Goal: Information Seeking & Learning: Get advice/opinions

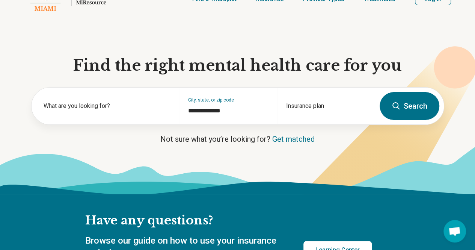
scroll to position [75, 0]
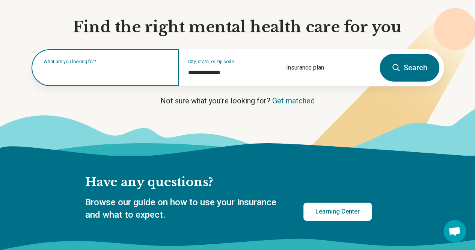
click at [132, 75] on input "text" at bounding box center [107, 71] width 126 height 9
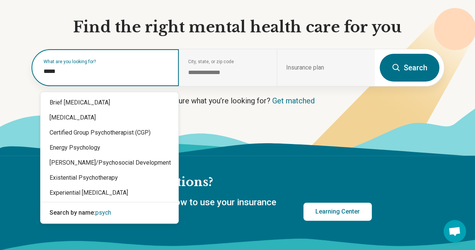
type input "******"
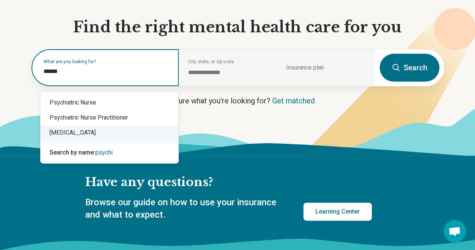
click at [68, 136] on div "[MEDICAL_DATA]" at bounding box center [110, 132] width 138 height 15
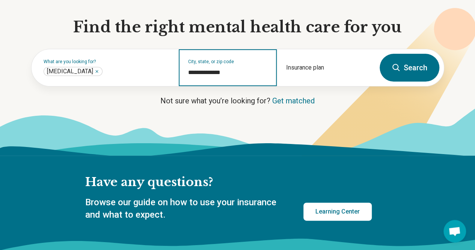
click at [232, 77] on input "**********" at bounding box center [228, 72] width 80 height 9
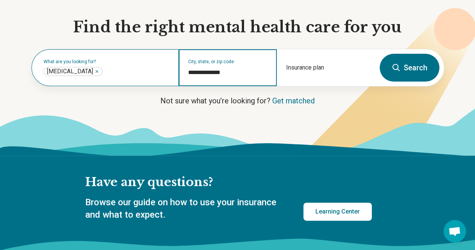
drag, startPoint x: 230, startPoint y: 76, endPoint x: 171, endPoint y: 75, distance: 59.8
click at [171, 75] on div "**********" at bounding box center [204, 67] width 344 height 37
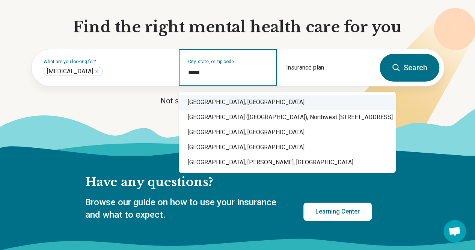
drag, startPoint x: 200, startPoint y: 74, endPoint x: 181, endPoint y: 73, distance: 19.2
click at [181, 73] on div "City, state, or zip code *****" at bounding box center [228, 67] width 98 height 37
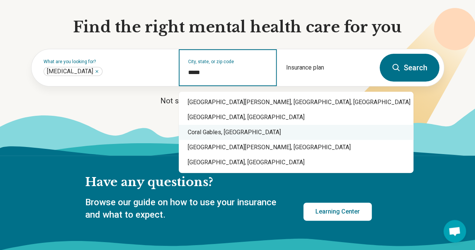
click at [201, 136] on div "Coral Gables, FL" at bounding box center [296, 132] width 235 height 15
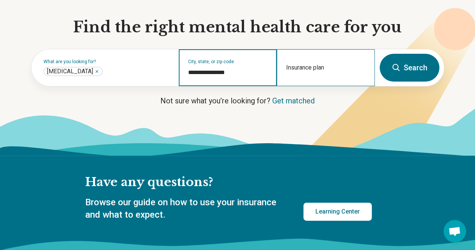
type input "**********"
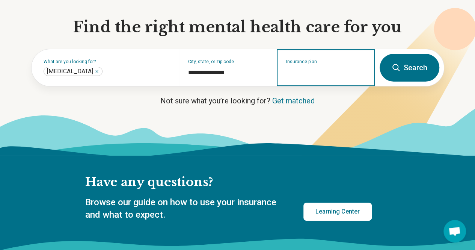
click at [327, 73] on input "Insurance plan" at bounding box center [326, 72] width 80 height 9
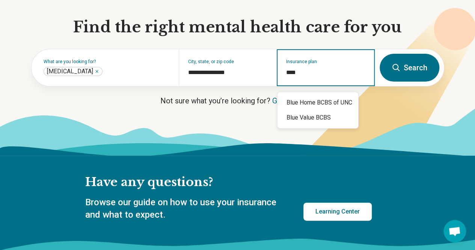
type input "****"
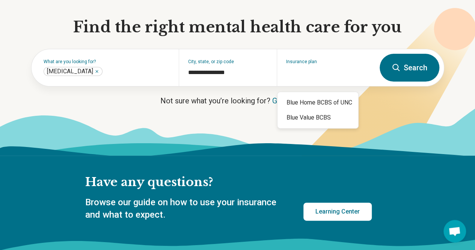
click at [413, 71] on button "Search" at bounding box center [410, 68] width 60 height 28
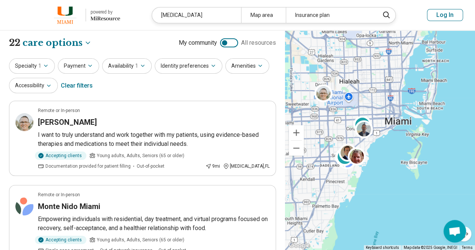
drag, startPoint x: 427, startPoint y: 118, endPoint x: 304, endPoint y: 122, distance: 123.7
click at [304, 122] on div "3 2" at bounding box center [380, 140] width 190 height 220
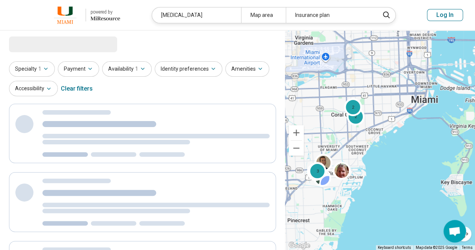
select select "***"
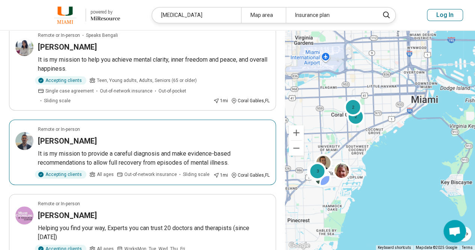
scroll to position [150, 0]
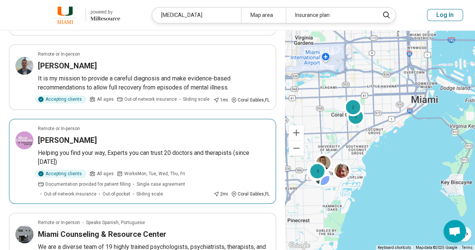
click at [31, 140] on img at bounding box center [24, 140] width 18 height 18
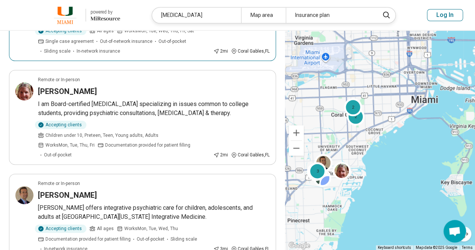
scroll to position [413, 0]
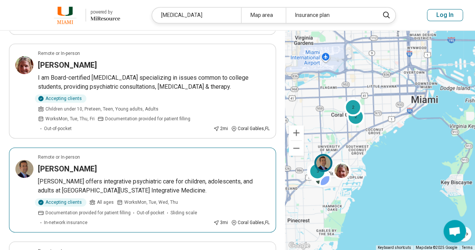
click at [72, 163] on h3 "[PERSON_NAME]" at bounding box center [67, 168] width 59 height 11
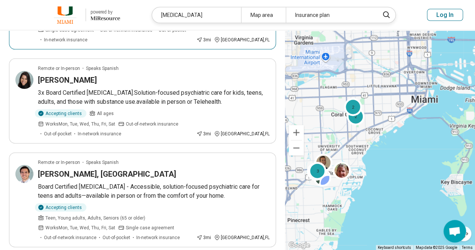
scroll to position [831, 0]
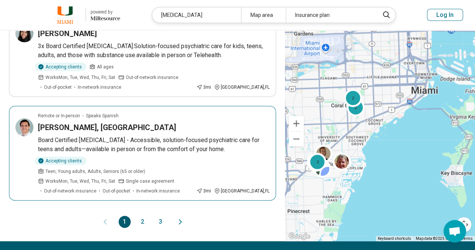
click at [59, 122] on h3 "Roberto Orozco-Vega, MD" at bounding box center [107, 127] width 138 height 11
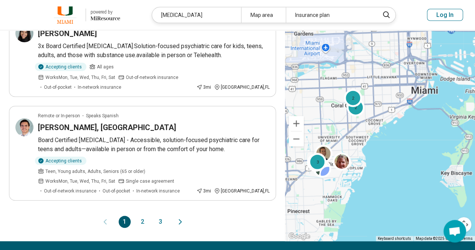
click at [141, 216] on button "2" at bounding box center [143, 222] width 12 height 12
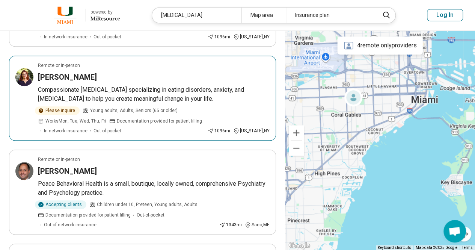
scroll to position [338, 0]
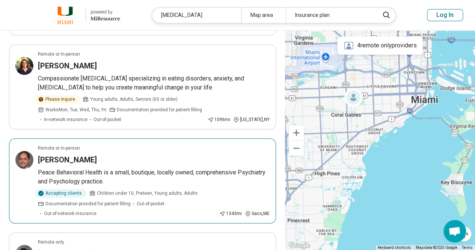
click at [67, 154] on h3 "Nicolas Sikaczowski" at bounding box center [67, 159] width 59 height 11
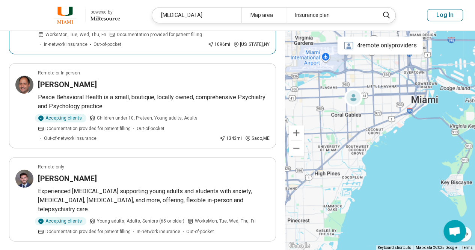
scroll to position [451, 0]
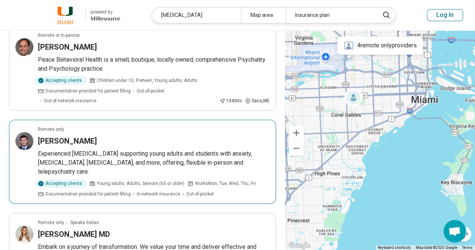
click at [49, 136] on h3 "[PERSON_NAME]" at bounding box center [67, 141] width 59 height 11
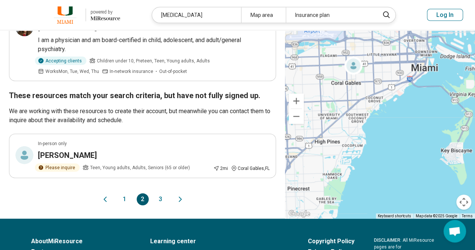
scroll to position [827, 0]
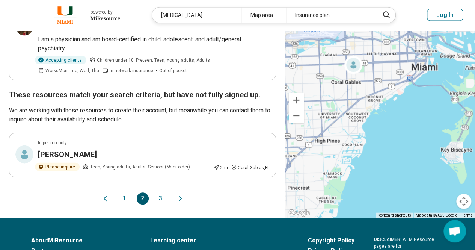
click at [159, 192] on button "3" at bounding box center [161, 198] width 12 height 12
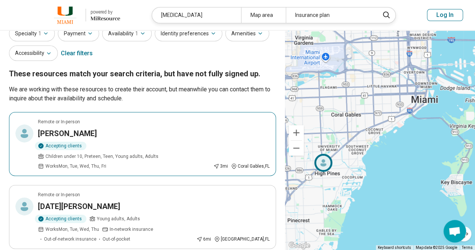
scroll to position [75, 0]
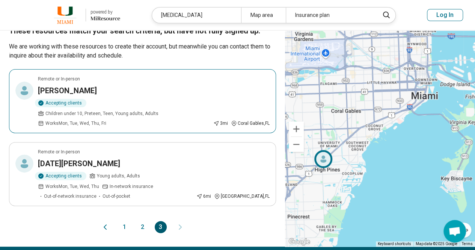
click at [48, 89] on h3 "Hugh Humphery" at bounding box center [67, 90] width 59 height 11
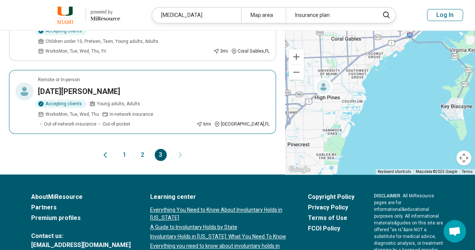
scroll to position [150, 0]
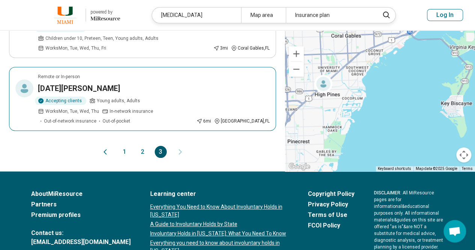
click at [61, 83] on h3 "Noel E. Delgadillo" at bounding box center [79, 88] width 82 height 11
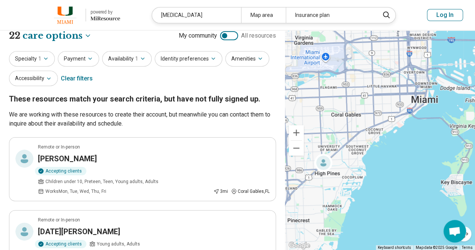
scroll to position [0, 0]
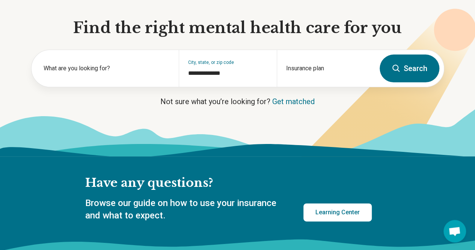
scroll to position [75, 0]
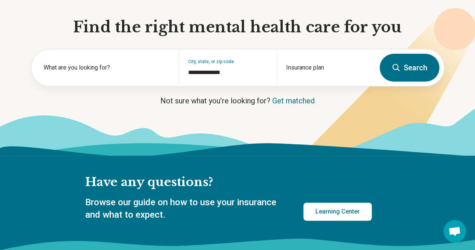
select select "***"
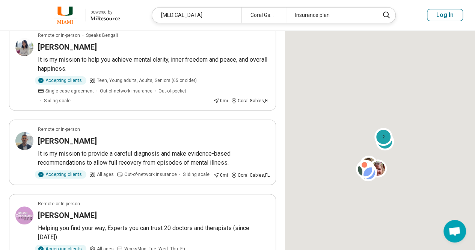
scroll to position [7, 0]
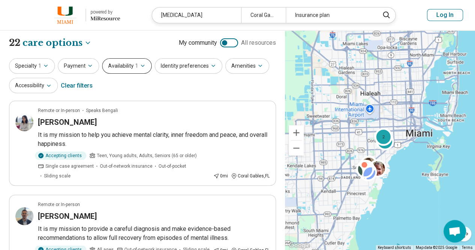
click at [129, 70] on button "Availability 1" at bounding box center [127, 65] width 50 height 15
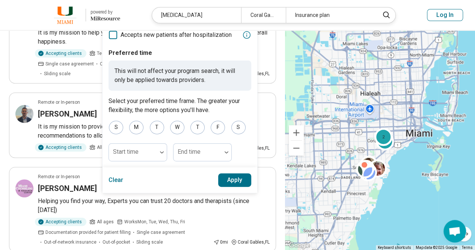
scroll to position [150, 0]
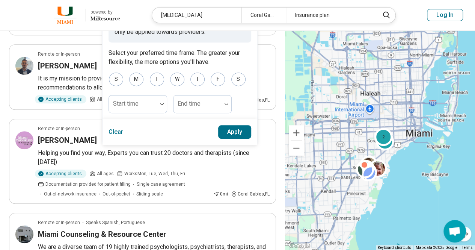
click at [234, 133] on button "Apply" at bounding box center [234, 132] width 33 height 14
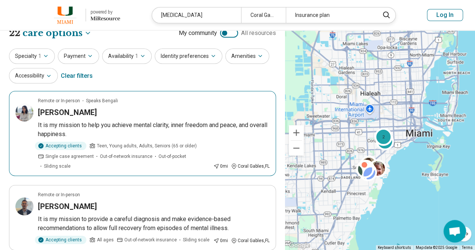
scroll to position [0, 0]
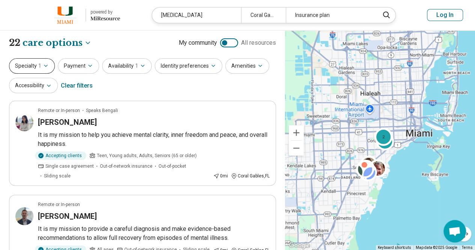
click at [46, 66] on icon "button" at bounding box center [45, 66] width 3 height 2
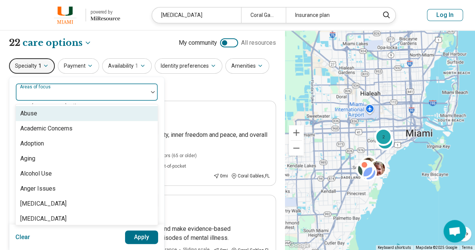
click at [74, 93] on div at bounding box center [82, 95] width 126 height 11
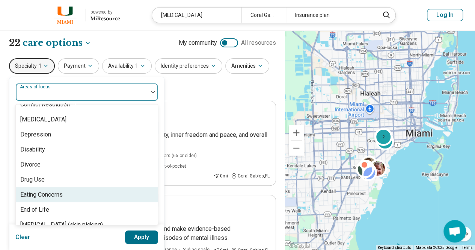
scroll to position [413, 0]
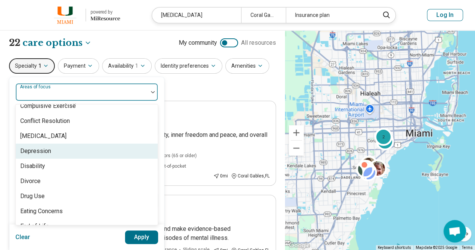
click at [38, 147] on div "Depression" at bounding box center [35, 151] width 31 height 9
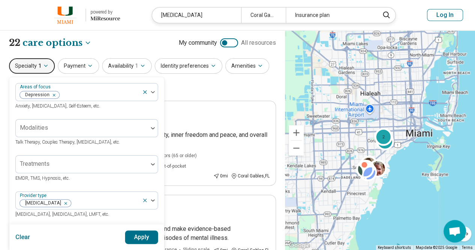
click at [187, 89] on div "Specialty 1 Areas of focus Depression Anxiety, Depression, Self-Esteem, etc. Mo…" at bounding box center [142, 76] width 267 height 36
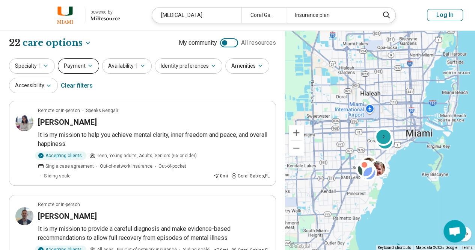
click at [87, 67] on icon "button" at bounding box center [90, 66] width 6 height 6
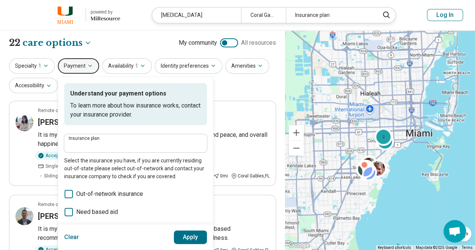
click at [87, 67] on icon "button" at bounding box center [90, 66] width 6 height 6
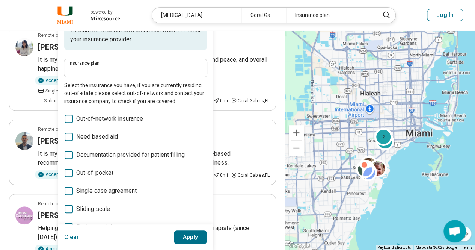
click at [67, 120] on icon at bounding box center [69, 119] width 8 height 8
click at [188, 235] on button "Apply" at bounding box center [190, 237] width 33 height 14
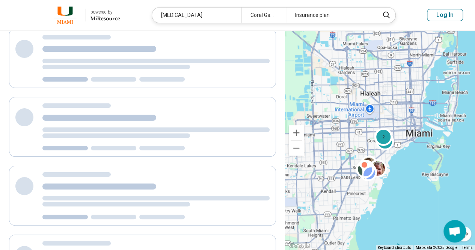
scroll to position [0, 0]
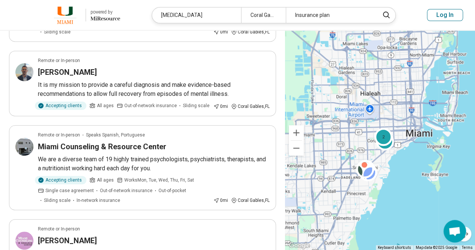
scroll to position [150, 0]
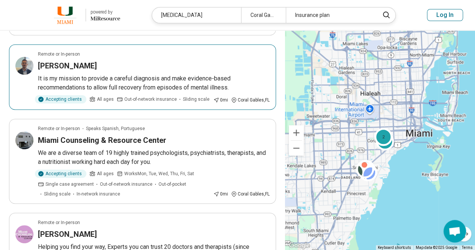
click at [57, 65] on h3 "Elie Crystal" at bounding box center [67, 66] width 59 height 11
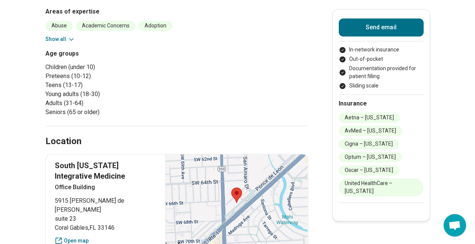
scroll to position [338, 0]
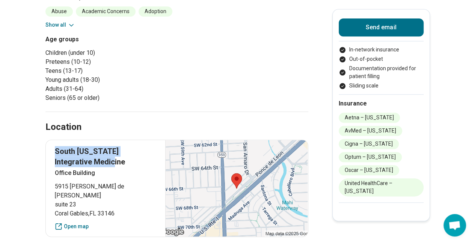
drag, startPoint x: 58, startPoint y: 150, endPoint x: 98, endPoint y: 159, distance: 40.8
click at [98, 159] on p "South Florida Integrative Medicine" at bounding box center [106, 156] width 102 height 21
copy p "South Florida Integrative Medicine"
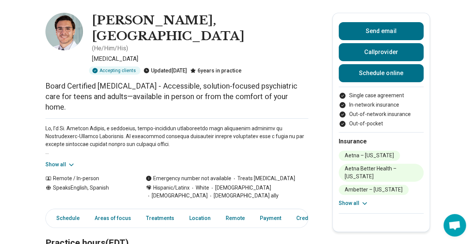
scroll to position [34, 0]
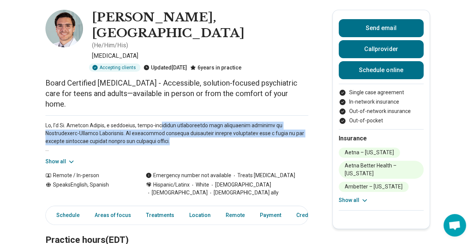
drag, startPoint x: 158, startPoint y: 90, endPoint x: 166, endPoint y: 106, distance: 17.6
click at [166, 122] on p at bounding box center [176, 138] width 263 height 32
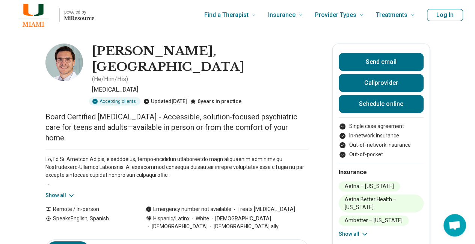
scroll to position [38, 0]
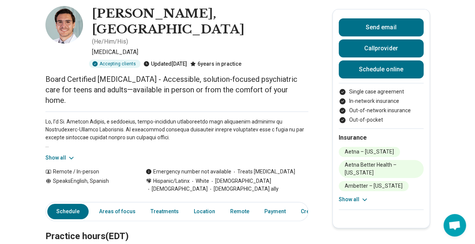
click at [50, 118] on p at bounding box center [176, 134] width 263 height 32
click at [69, 154] on button "Show all" at bounding box center [60, 158] width 30 height 8
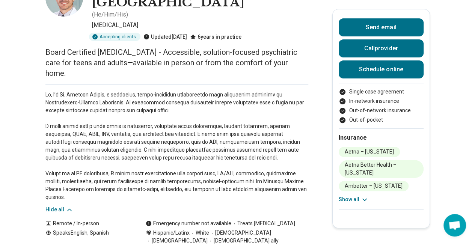
scroll to position [75, 0]
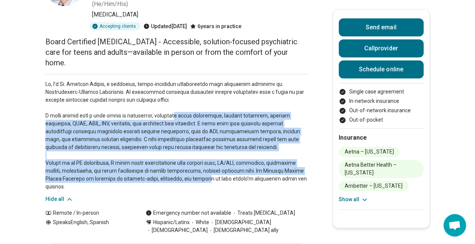
drag, startPoint x: 171, startPoint y: 77, endPoint x: 209, endPoint y: 143, distance: 75.9
click at [209, 143] on p at bounding box center [176, 135] width 263 height 111
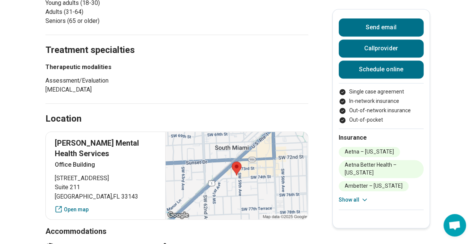
scroll to position [562, 0]
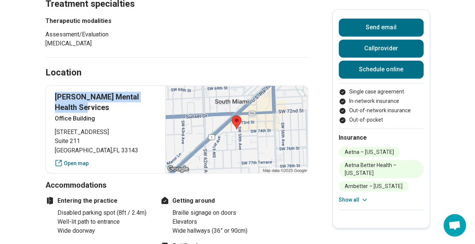
drag, startPoint x: 58, startPoint y: 60, endPoint x: 92, endPoint y: 71, distance: 36.1
click at [92, 92] on p "Santana Mental Health Services" at bounding box center [106, 102] width 102 height 21
copy p "Santana Mental Health Services"
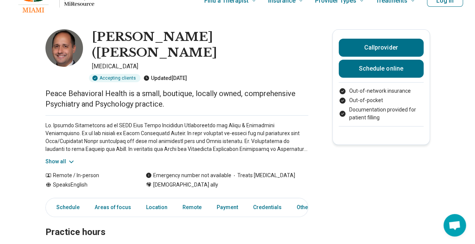
scroll to position [18, 0]
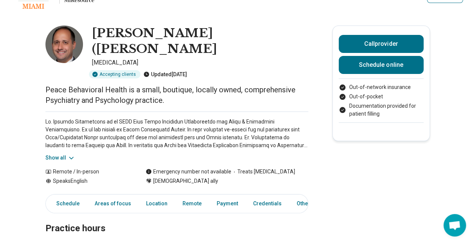
click at [53, 154] on button "Show all" at bounding box center [60, 158] width 30 height 8
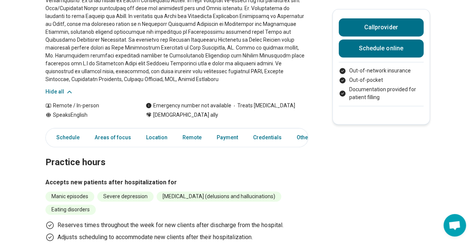
scroll to position [168, 0]
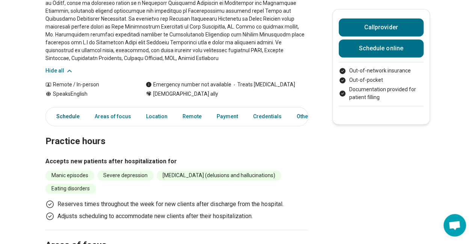
click at [65, 109] on link "Schedule" at bounding box center [65, 116] width 37 height 15
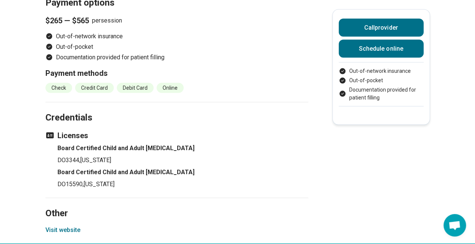
scroll to position [735, 0]
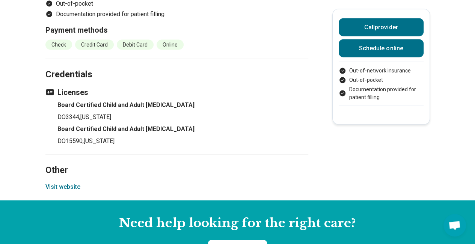
drag, startPoint x: 68, startPoint y: 163, endPoint x: 55, endPoint y: 163, distance: 13.6
click at [55, 183] on button "Visit website" at bounding box center [62, 187] width 35 height 9
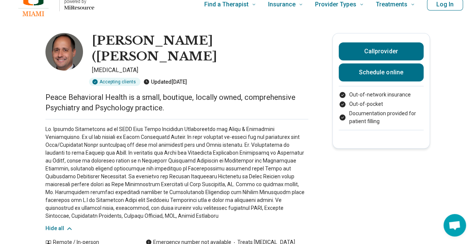
scroll to position [0, 0]
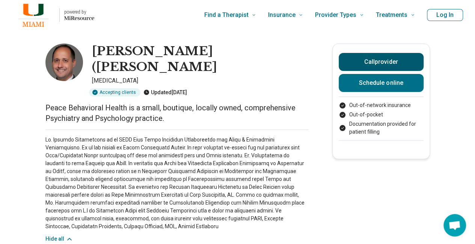
click at [359, 66] on button "Call provider" at bounding box center [381, 62] width 85 height 18
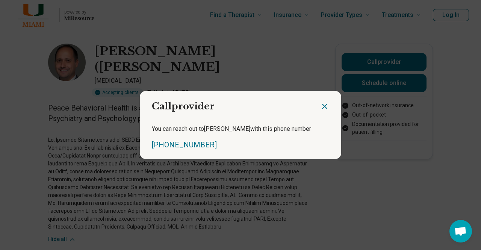
click at [377, 193] on div "Call provider You can reach out to Nicolas with this phone number (305) 600-3182" at bounding box center [240, 125] width 481 height 250
click at [322, 106] on icon "Close dialog" at bounding box center [324, 106] width 5 height 5
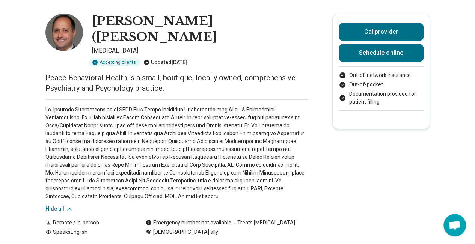
scroll to position [75, 0]
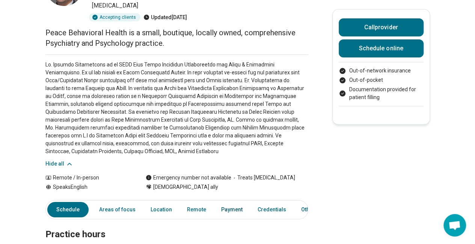
click at [227, 202] on link "Payment" at bounding box center [232, 209] width 30 height 15
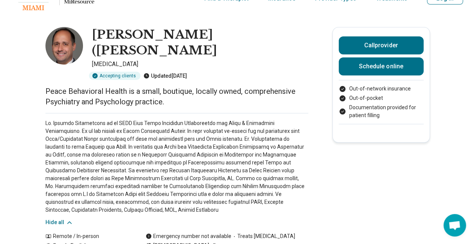
scroll to position [0, 0]
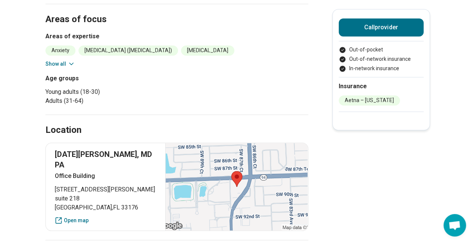
scroll to position [251, 0]
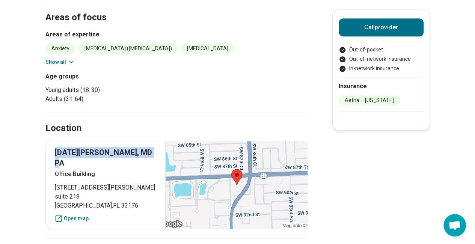
drag, startPoint x: 58, startPoint y: 120, endPoint x: 145, endPoint y: 120, distance: 87.2
click at [145, 147] on p "[DATE][PERSON_NAME], MD PA" at bounding box center [106, 157] width 102 height 21
copy p "[DATE][PERSON_NAME], MD PA"
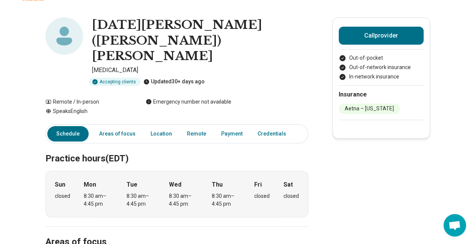
scroll to position [0, 0]
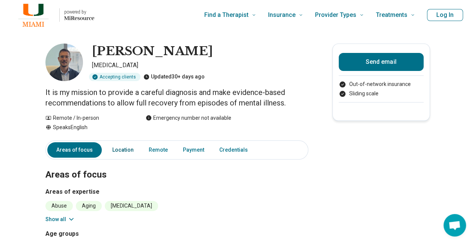
click at [124, 150] on link "Location" at bounding box center [123, 149] width 30 height 15
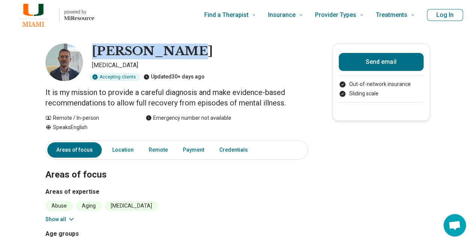
drag, startPoint x: 95, startPoint y: 51, endPoint x: 186, endPoint y: 50, distance: 90.2
click at [186, 50] on div "Elie Crystal" at bounding box center [200, 52] width 216 height 16
copy h1 "Elie Crystal"
